Goal: Task Accomplishment & Management: Manage account settings

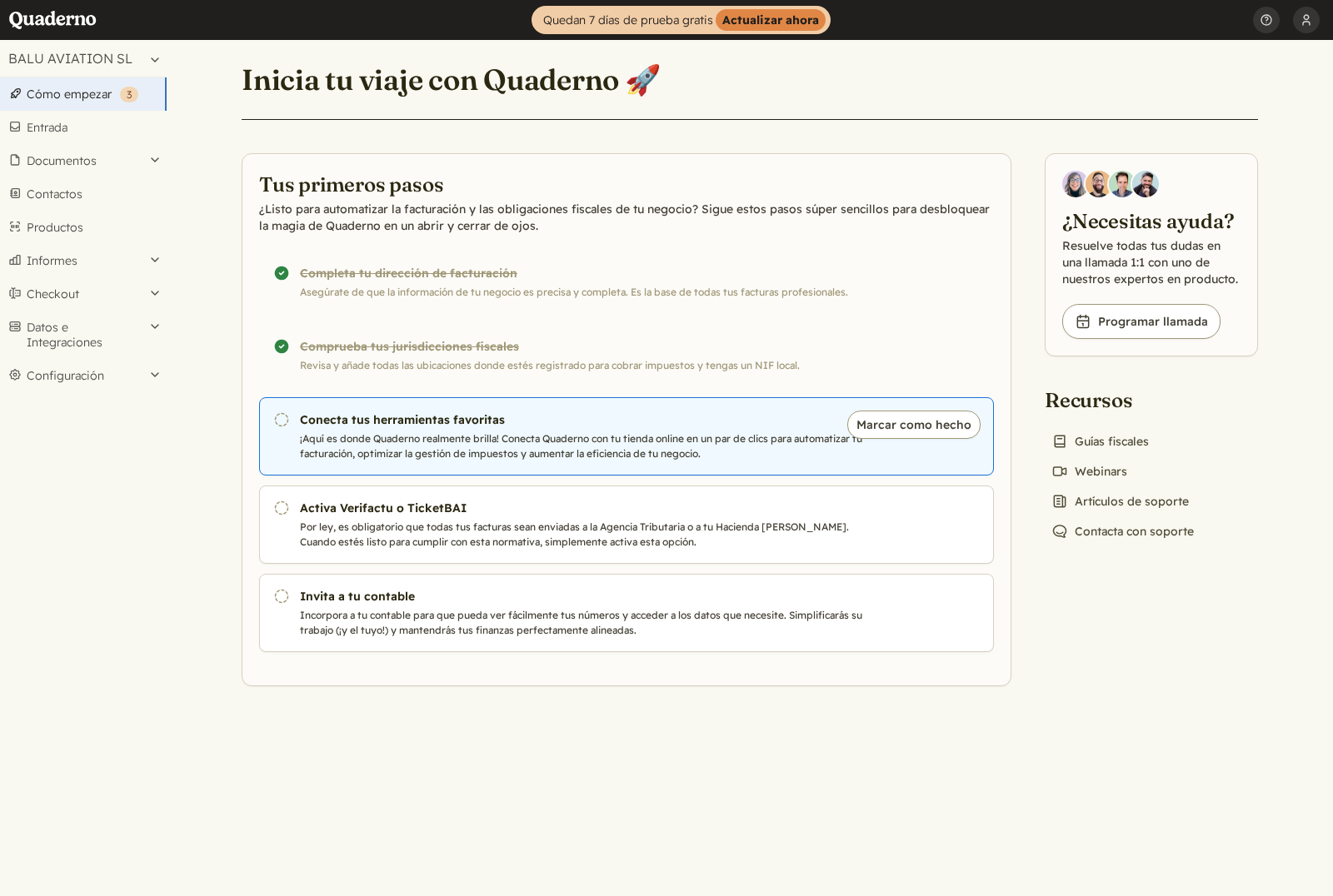
click at [622, 420] on h3 "Conecta tus herramientas favoritas" at bounding box center [584, 419] width 568 height 17
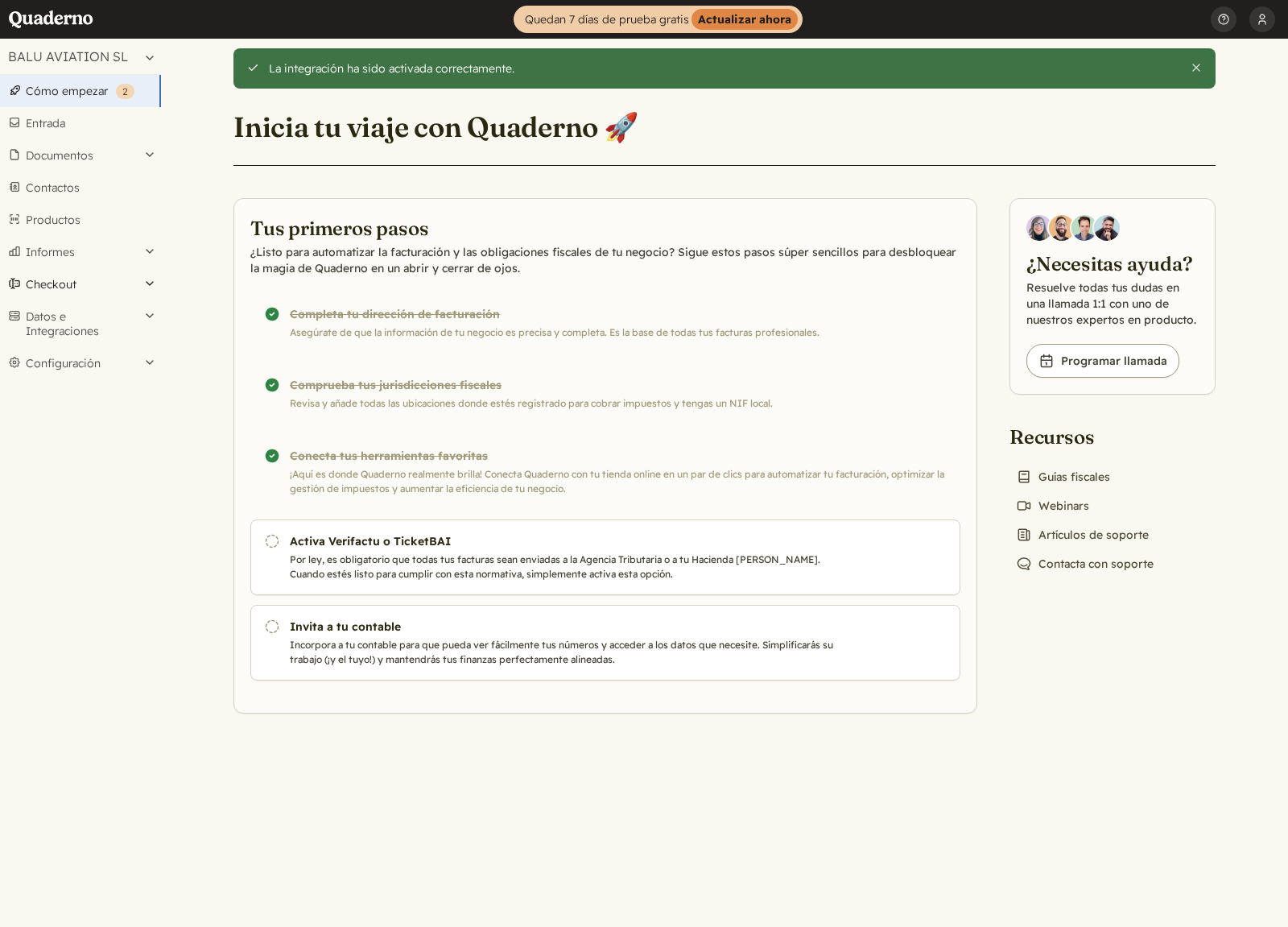
click at [108, 279] on button "Checkout" at bounding box center [80, 284] width 161 height 32
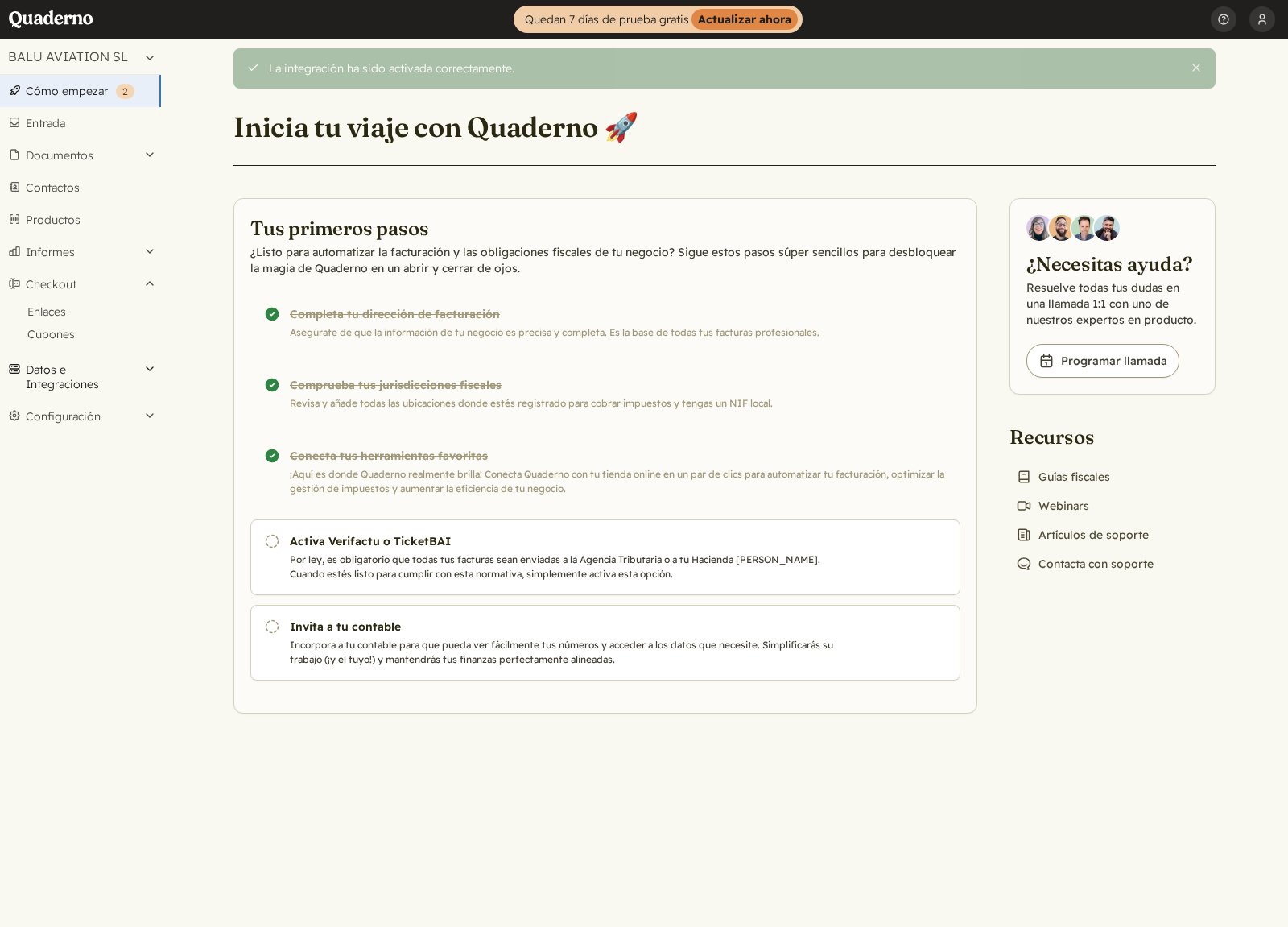
click at [118, 378] on button "Datos e Integraciones" at bounding box center [80, 377] width 161 height 47
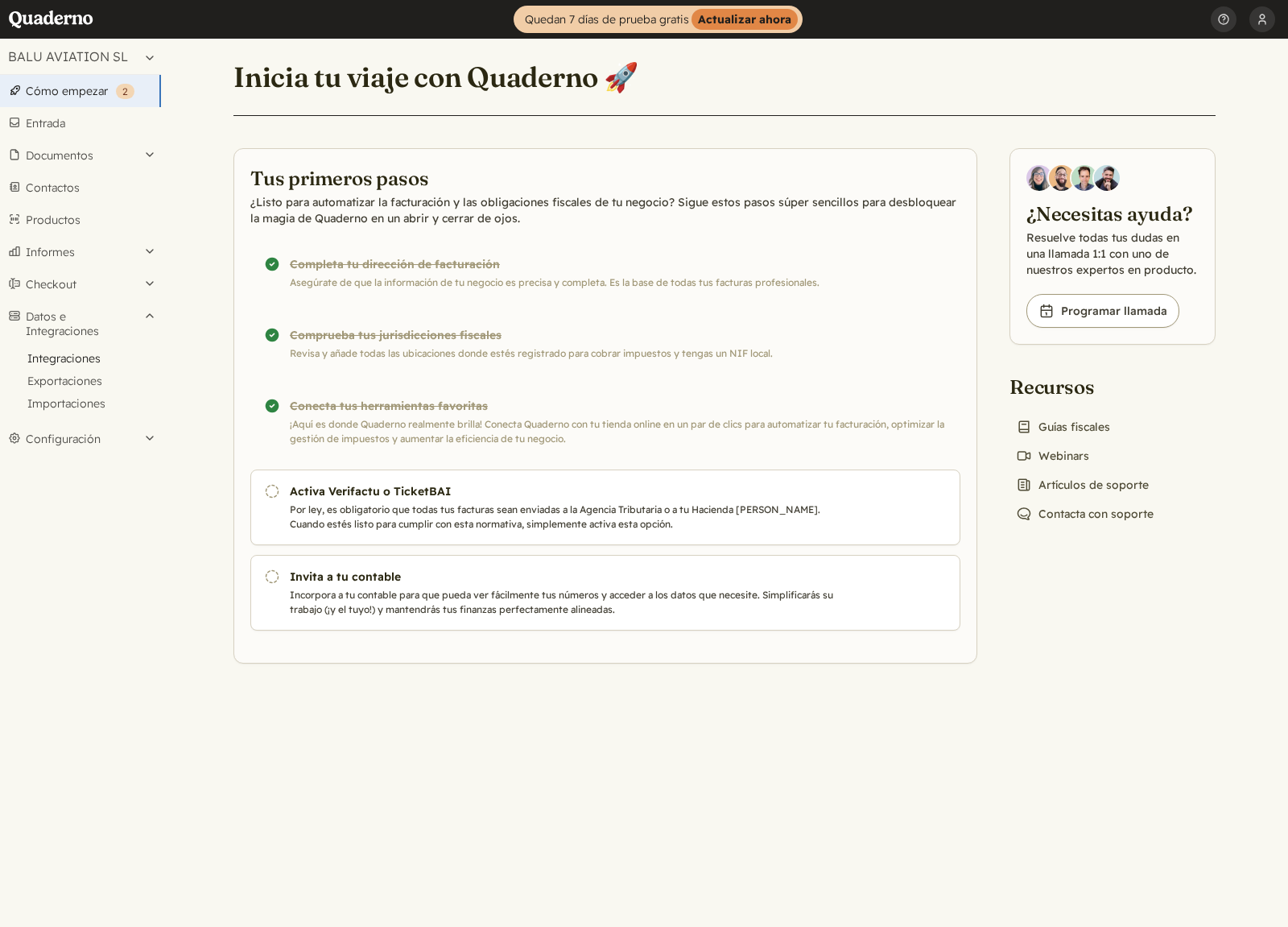
click at [91, 359] on link "Integraciones" at bounding box center [80, 358] width 161 height 22
click at [78, 121] on link "Entrada" at bounding box center [80, 123] width 161 height 32
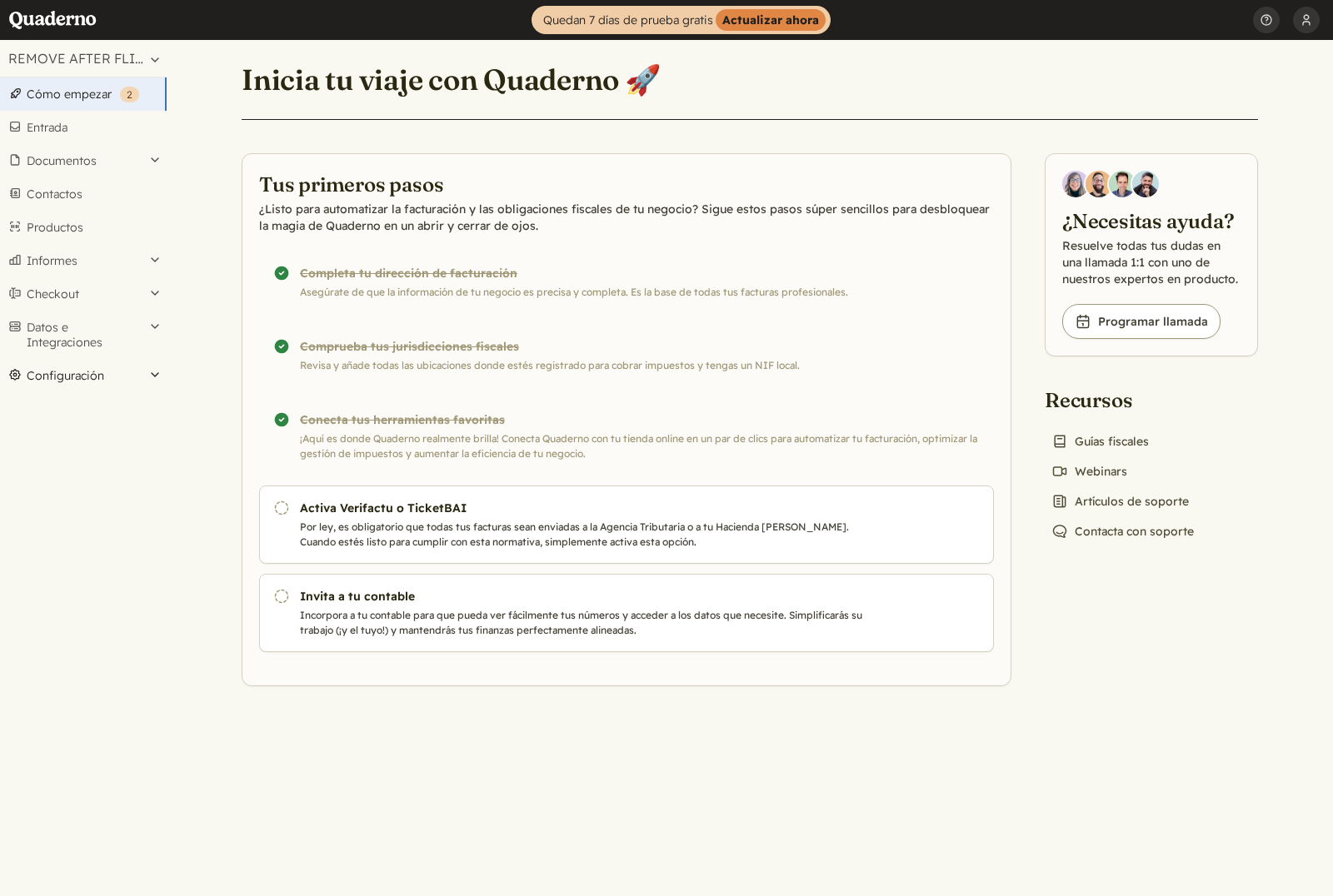
click at [137, 386] on button "Configuración" at bounding box center [83, 375] width 167 height 33
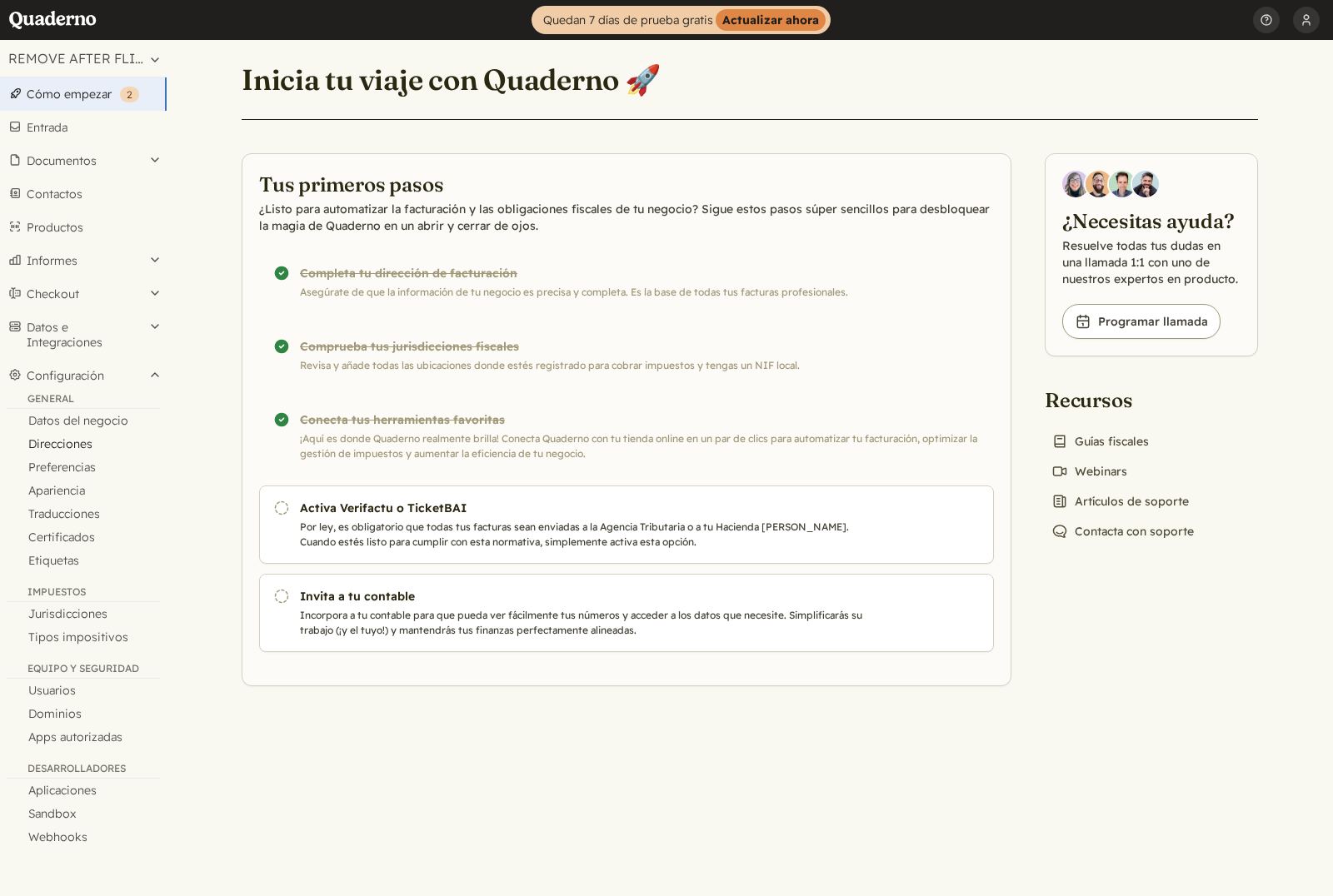
click at [84, 443] on link "Direcciones" at bounding box center [83, 444] width 167 height 23
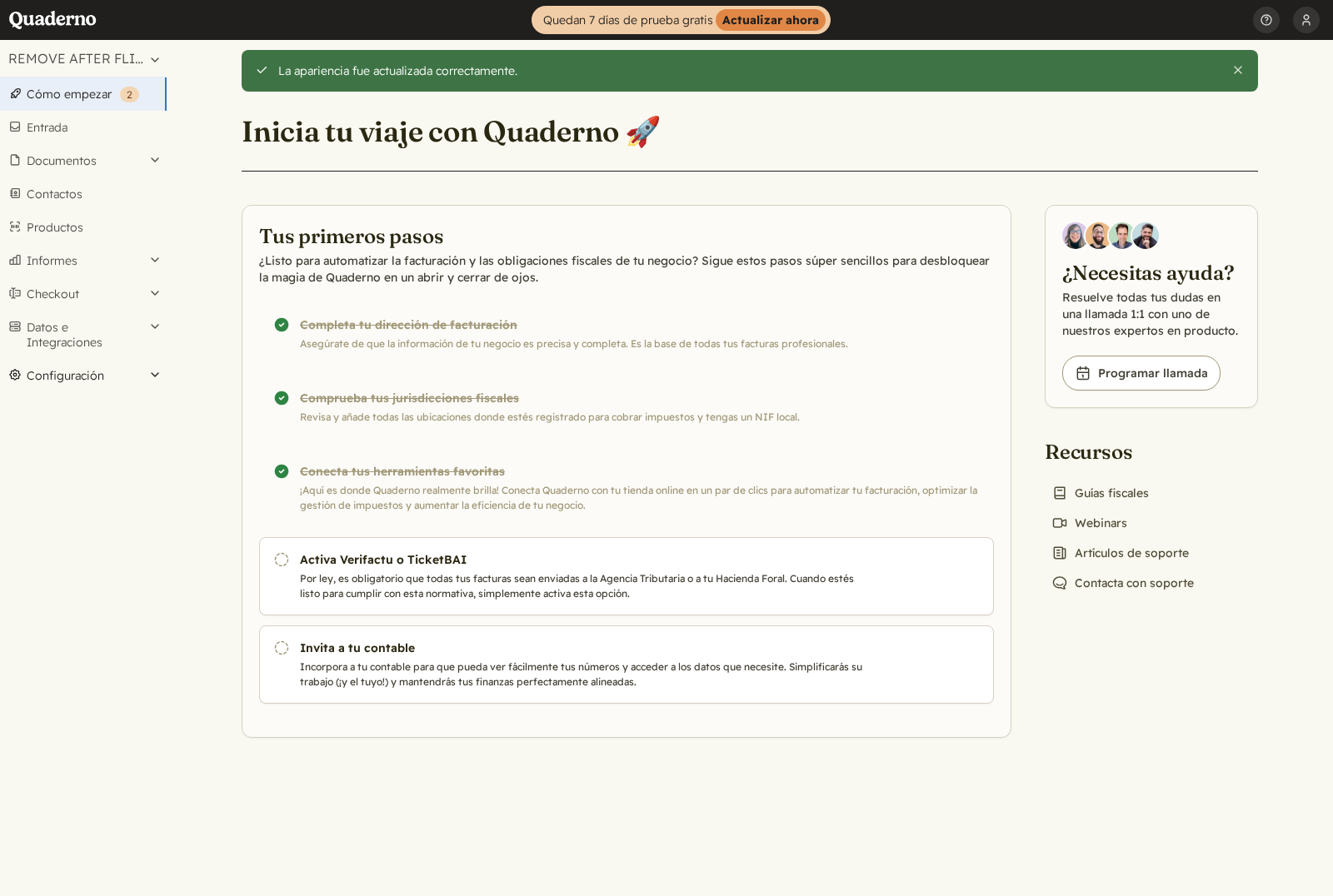
click at [159, 377] on button "Configuración" at bounding box center [83, 375] width 167 height 33
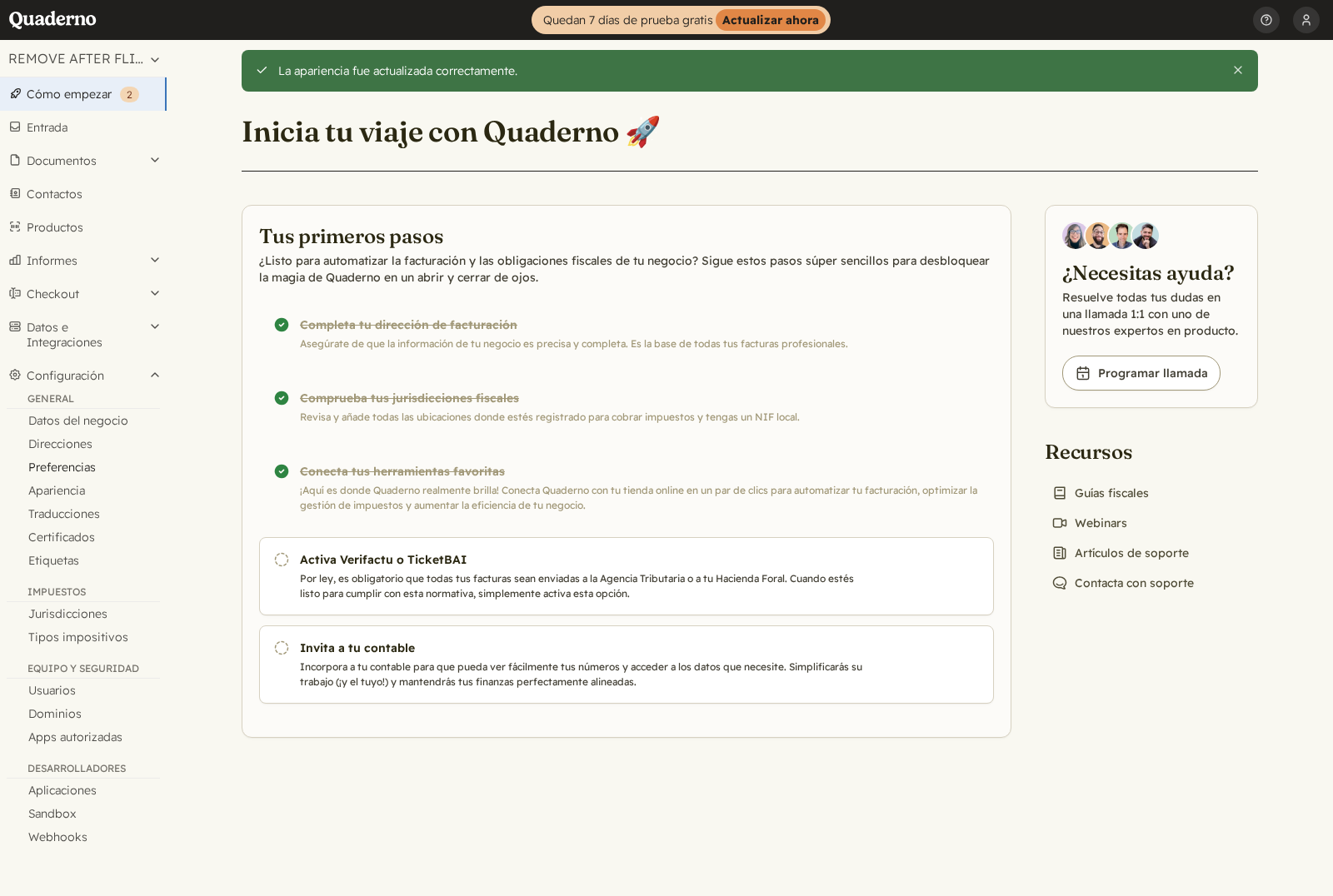
click at [89, 467] on link "Preferencias" at bounding box center [83, 467] width 167 height 23
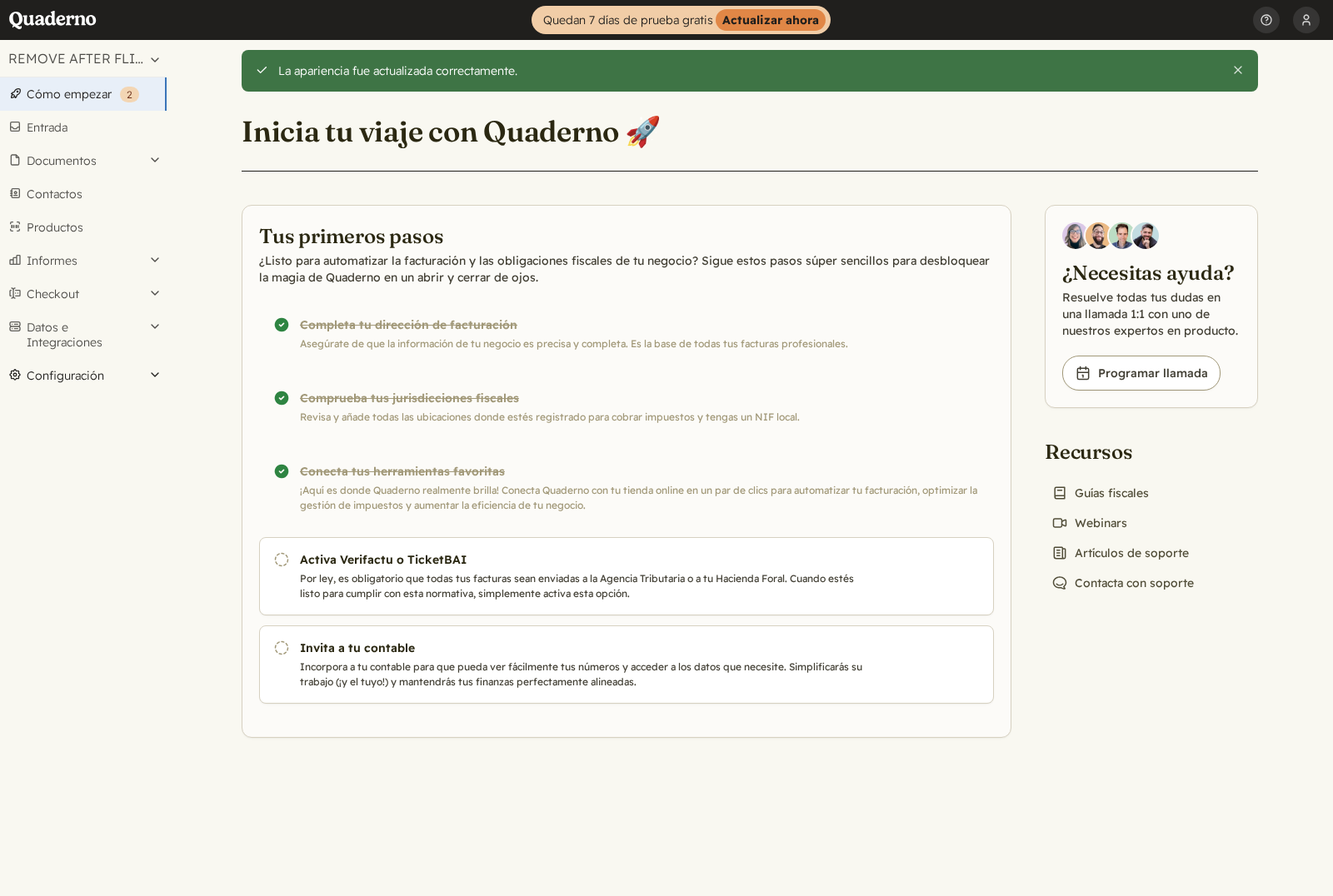
click at [120, 370] on button "Configuración" at bounding box center [83, 375] width 167 height 33
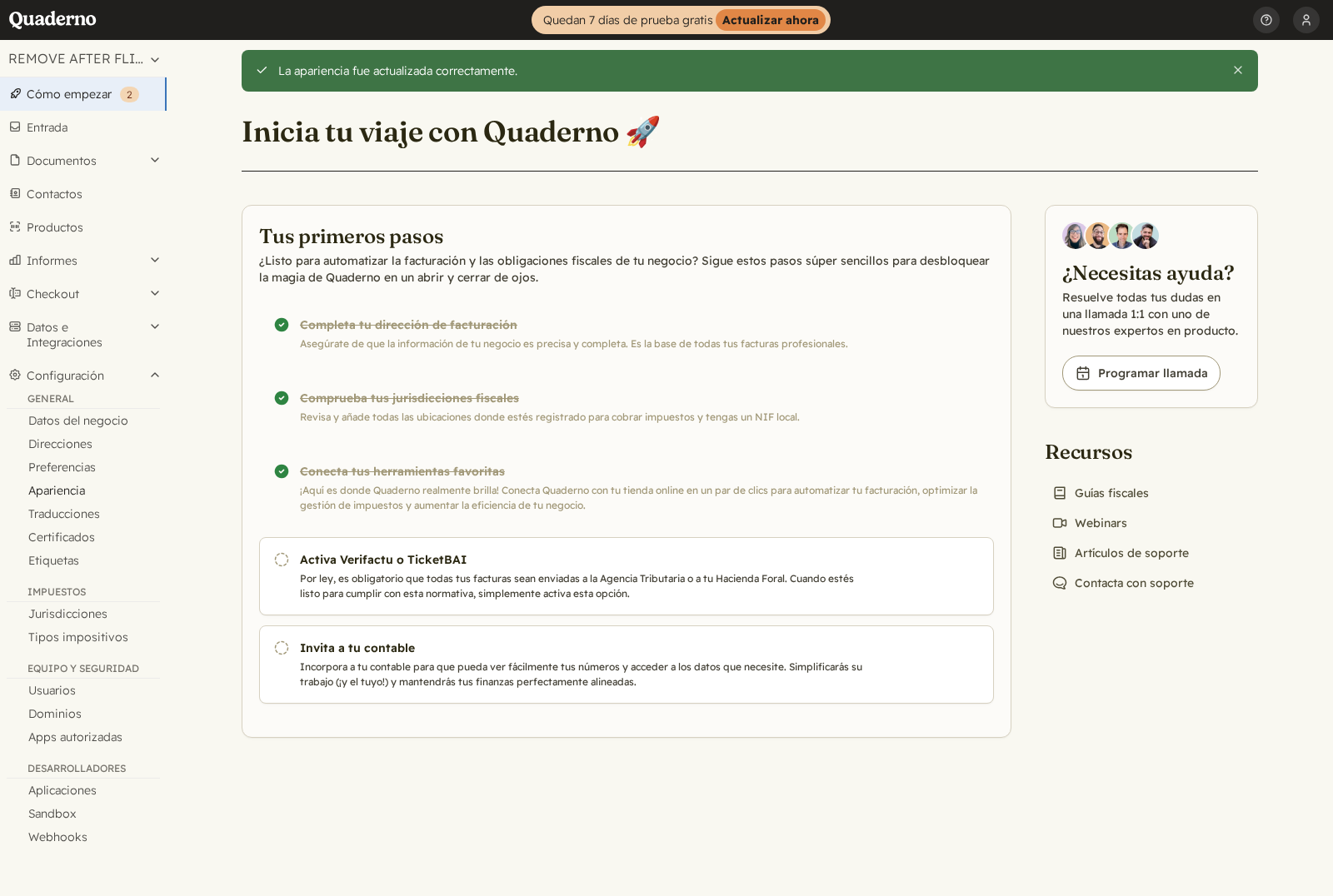
click at [76, 490] on link "Apariencia" at bounding box center [83, 490] width 167 height 23
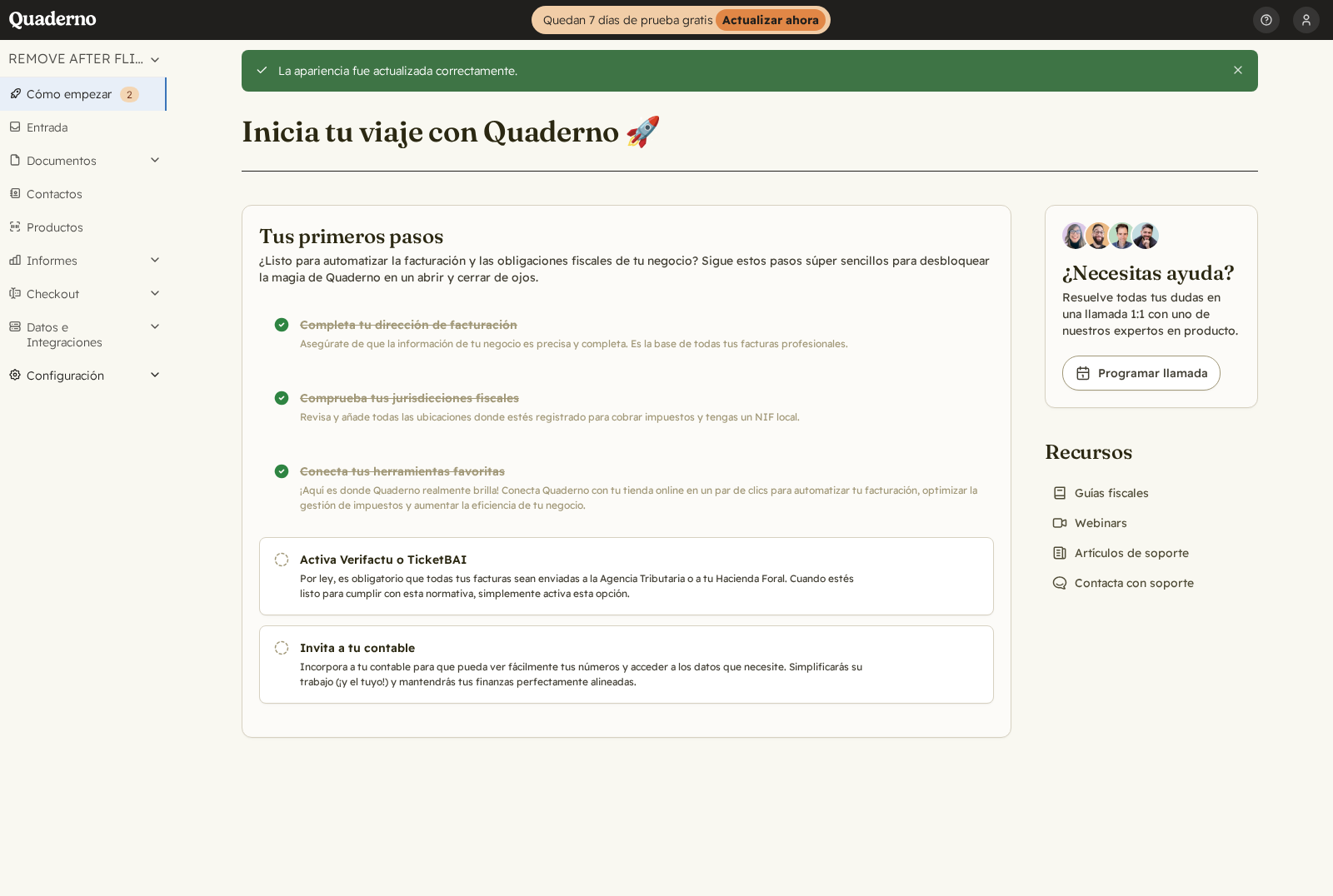
click at [103, 370] on button "Configuración" at bounding box center [83, 375] width 167 height 33
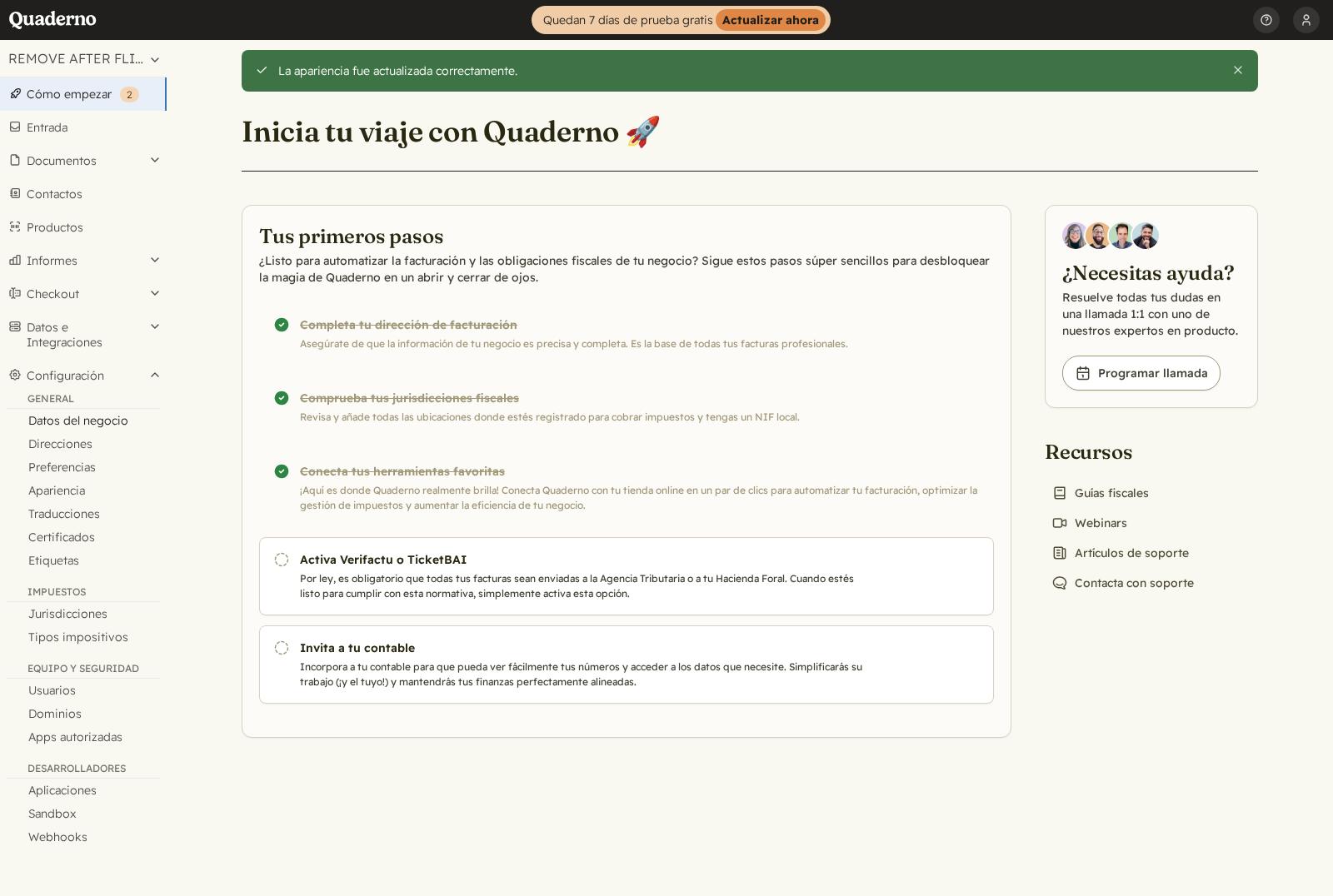
click at [100, 426] on link "Datos del negocio" at bounding box center [83, 420] width 167 height 23
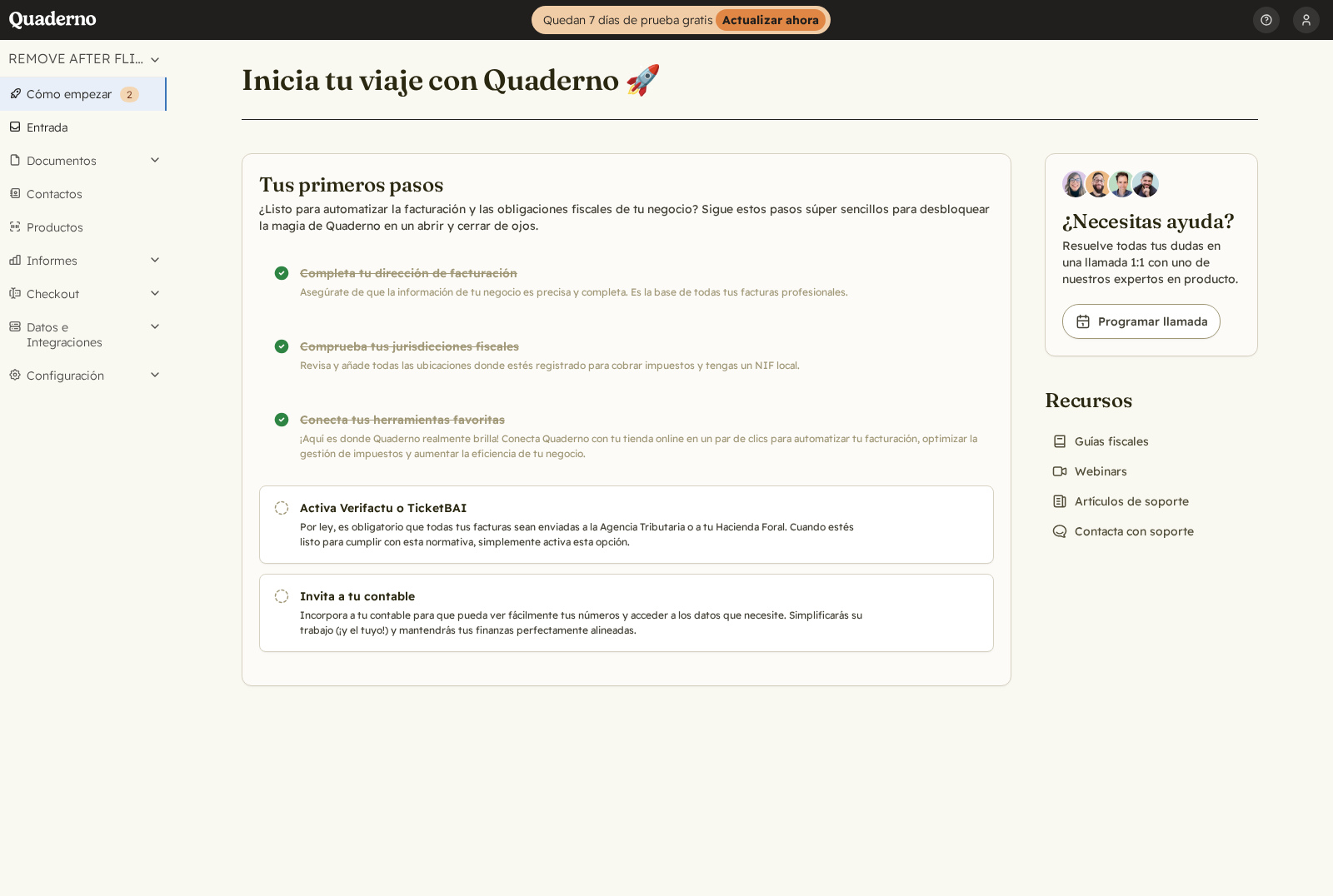
click at [82, 127] on link "Entrada" at bounding box center [83, 127] width 167 height 33
click at [121, 133] on link "Entrada" at bounding box center [83, 127] width 167 height 33
